Goal: Find contact information: Find contact information

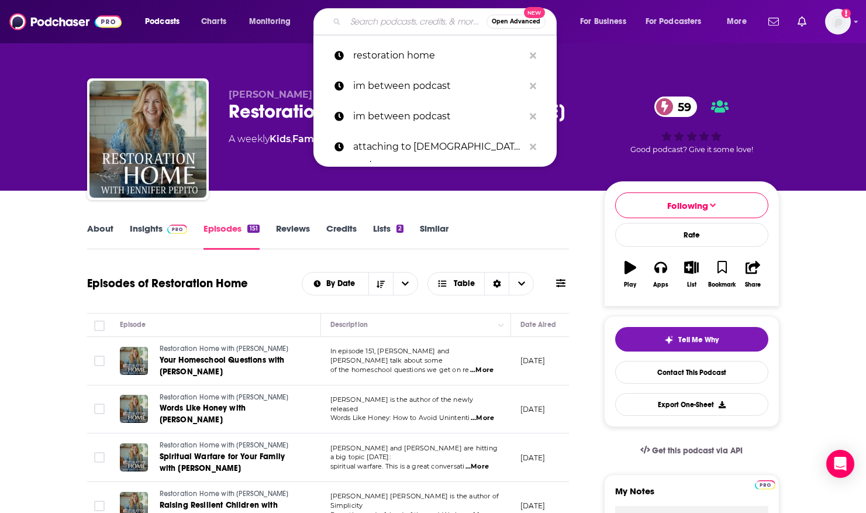
click at [410, 17] on input "Search podcasts, credits, & more..." at bounding box center [415, 21] width 141 height 19
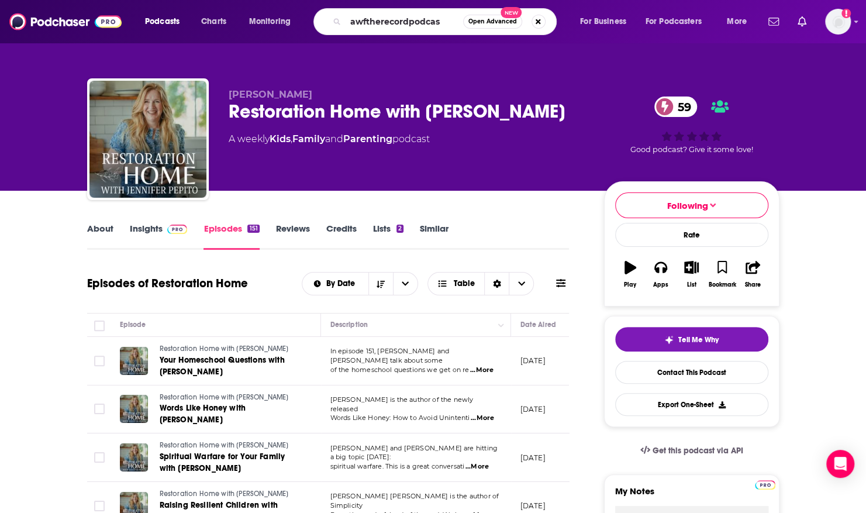
type input "awftherecordpodcast"
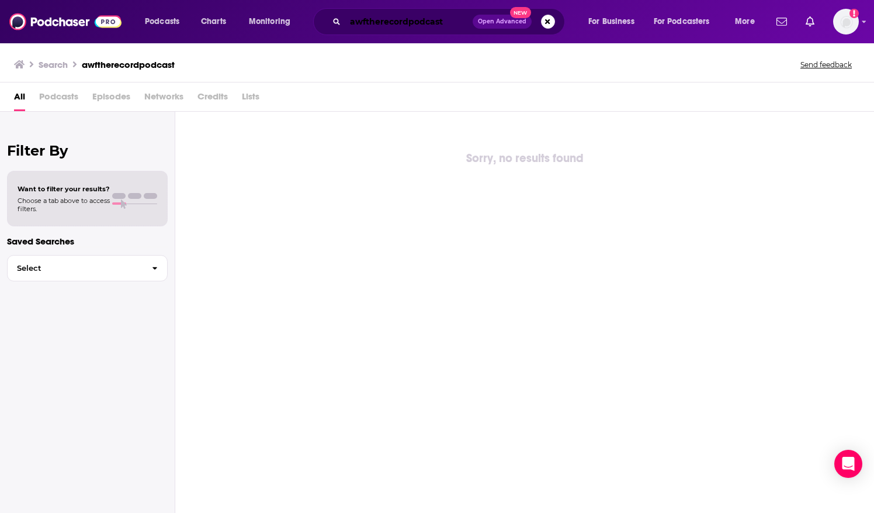
click at [431, 19] on input "awftherecordpodcast" at bounding box center [408, 21] width 127 height 19
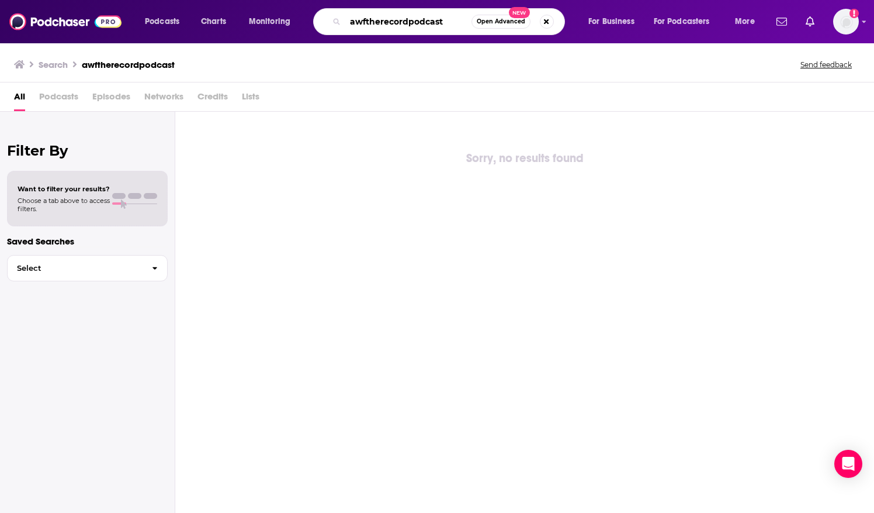
click at [451, 22] on input "awftherecordpodcast" at bounding box center [408, 21] width 126 height 19
drag, startPoint x: 451, startPoint y: 22, endPoint x: 283, endPoint y: 16, distance: 168.4
click at [283, 16] on div "Podcasts Charts Monitoring awftherecordpodcast Open Advanced New For Business F…" at bounding box center [451, 21] width 629 height 27
type input "awf"
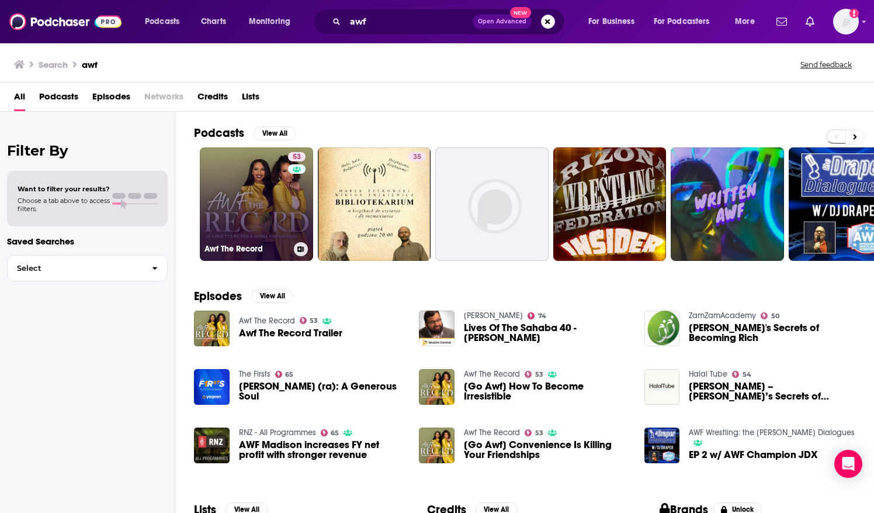
click at [236, 184] on link "53 Awf The Record" at bounding box center [256, 203] width 113 height 113
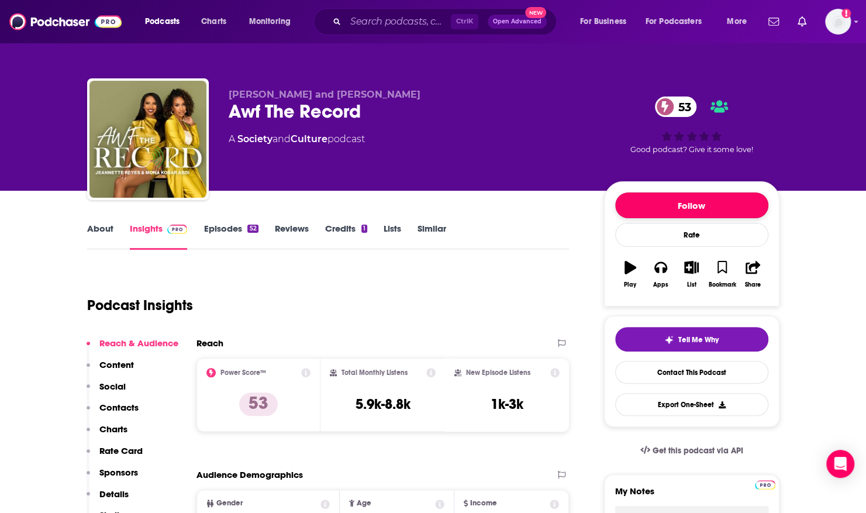
click at [630, 213] on button "Follow" at bounding box center [691, 205] width 153 height 26
click at [99, 233] on link "About" at bounding box center [100, 236] width 26 height 27
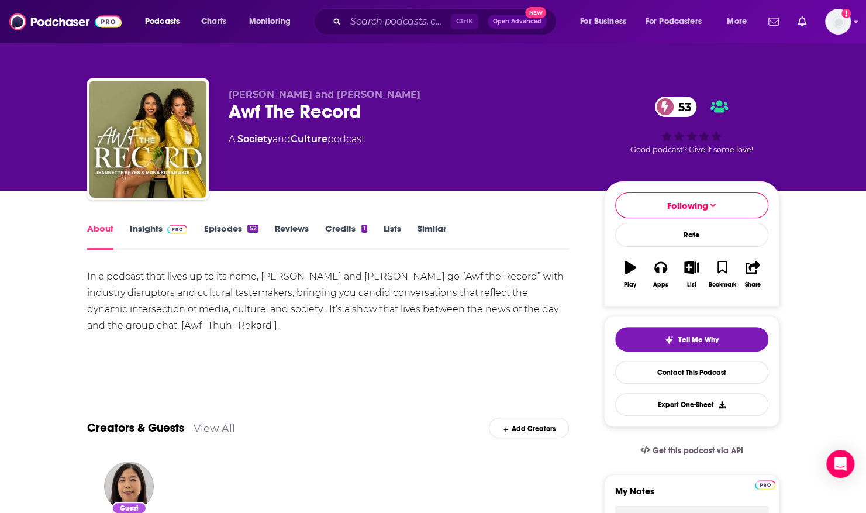
click at [220, 224] on link "Episodes 52" at bounding box center [230, 236] width 54 height 27
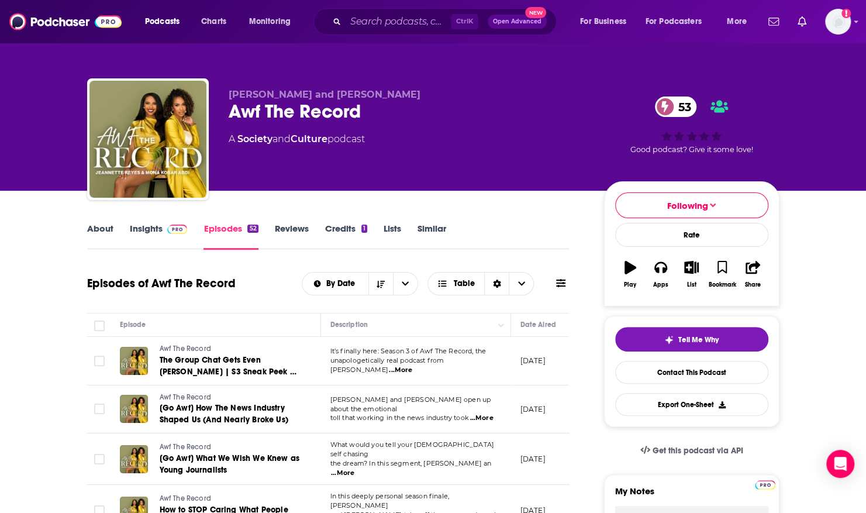
click at [137, 226] on link "Insights" at bounding box center [159, 236] width 58 height 27
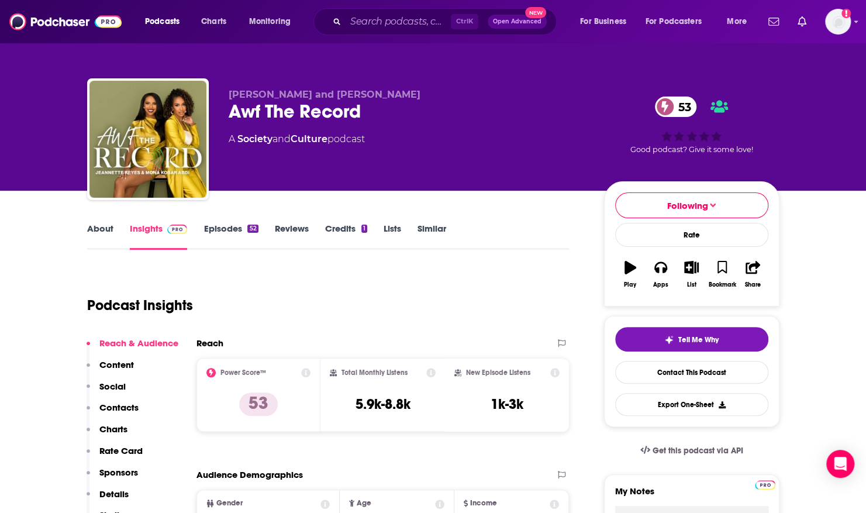
click at [223, 226] on link "Episodes 52" at bounding box center [230, 236] width 54 height 27
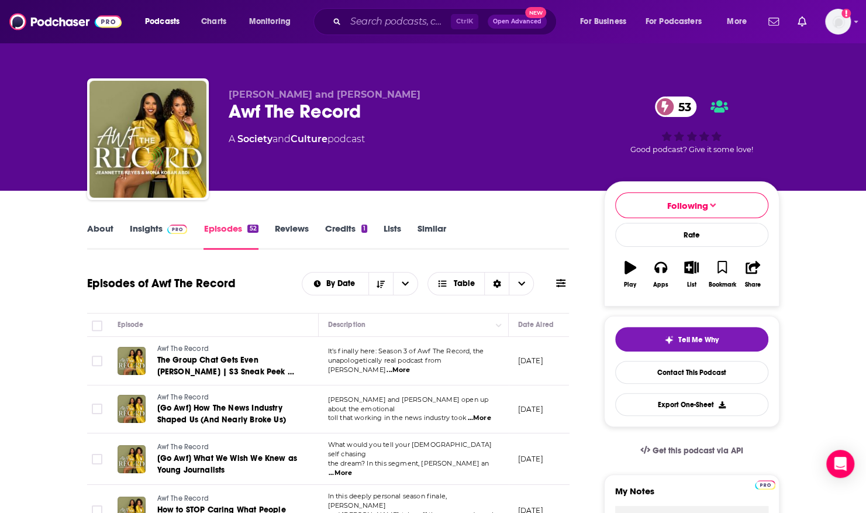
click at [141, 231] on link "Insights" at bounding box center [159, 236] width 58 height 27
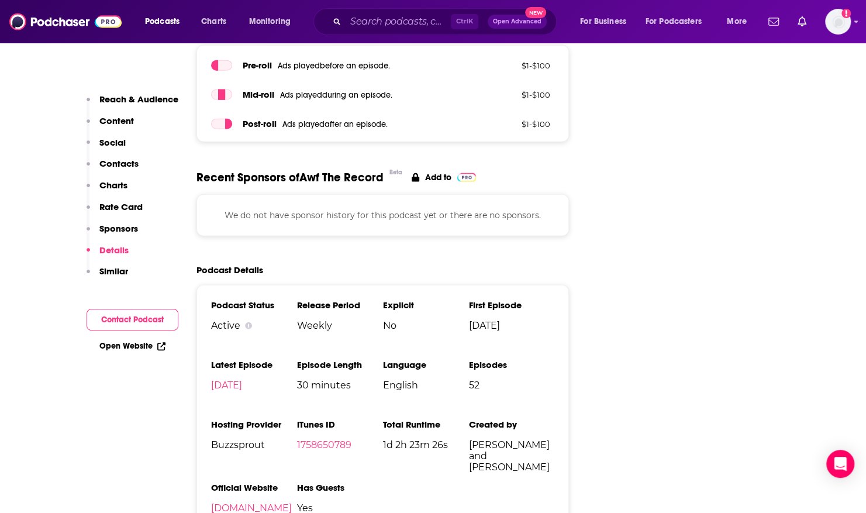
scroll to position [1704, 0]
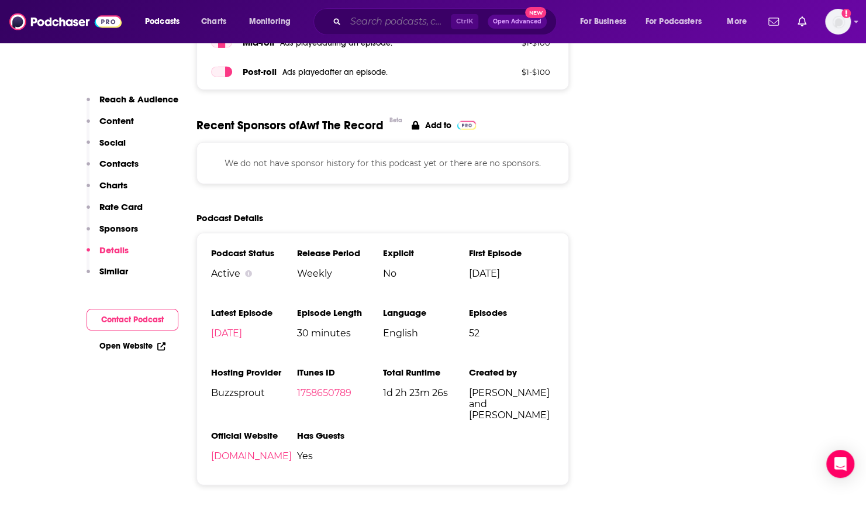
click at [354, 18] on input "Search podcasts, credits, & more..." at bounding box center [397, 21] width 105 height 19
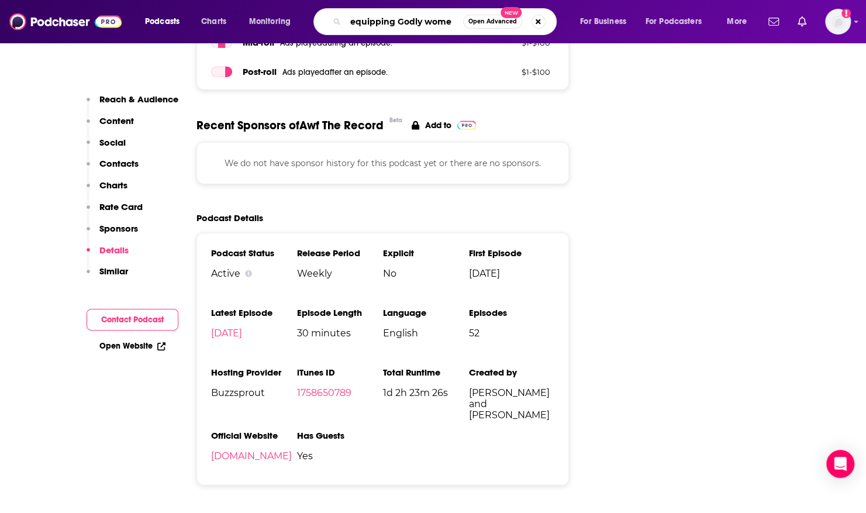
type input "equipping Godly women"
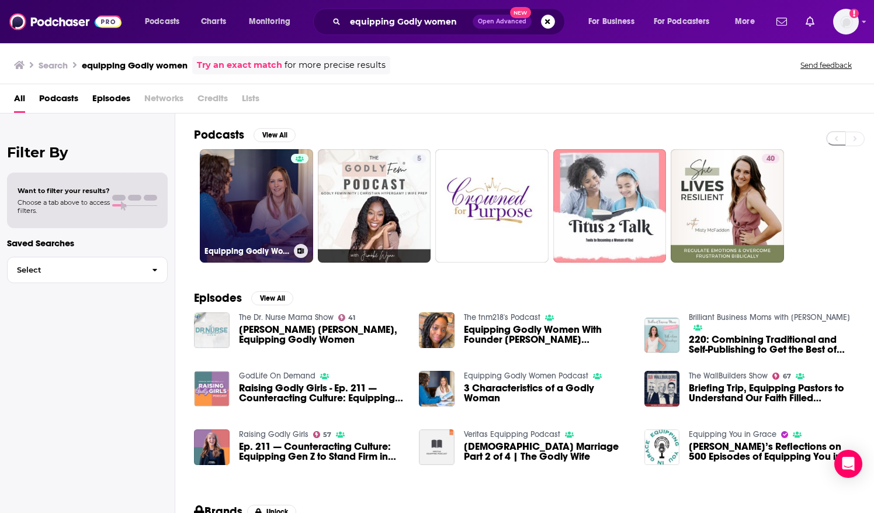
click at [240, 154] on link "Equipping Godly Women Podcast" at bounding box center [256, 205] width 113 height 113
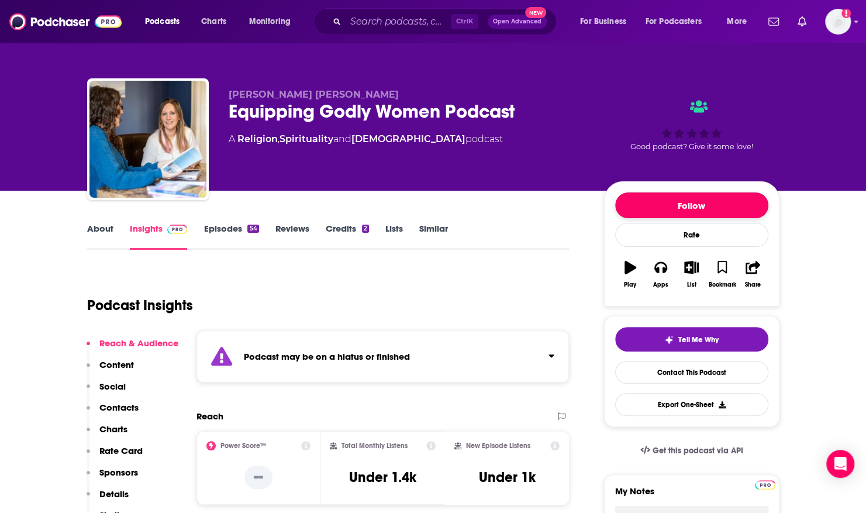
click at [648, 202] on button "Follow" at bounding box center [691, 205] width 153 height 26
click at [708, 372] on link "Contact This Podcast" at bounding box center [691, 372] width 153 height 23
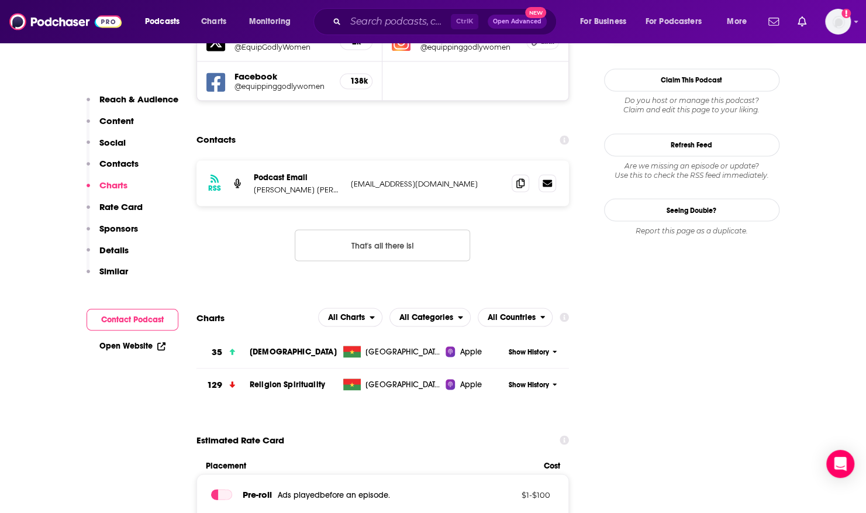
scroll to position [1126, 0]
